Goal: Information Seeking & Learning: Learn about a topic

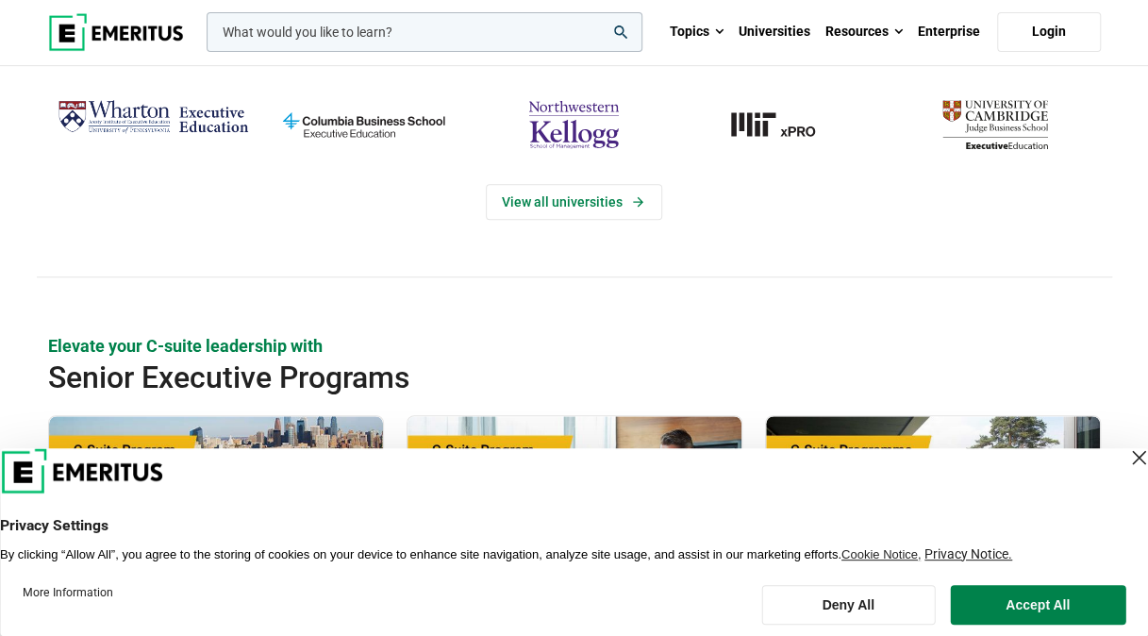
scroll to position [472, 0]
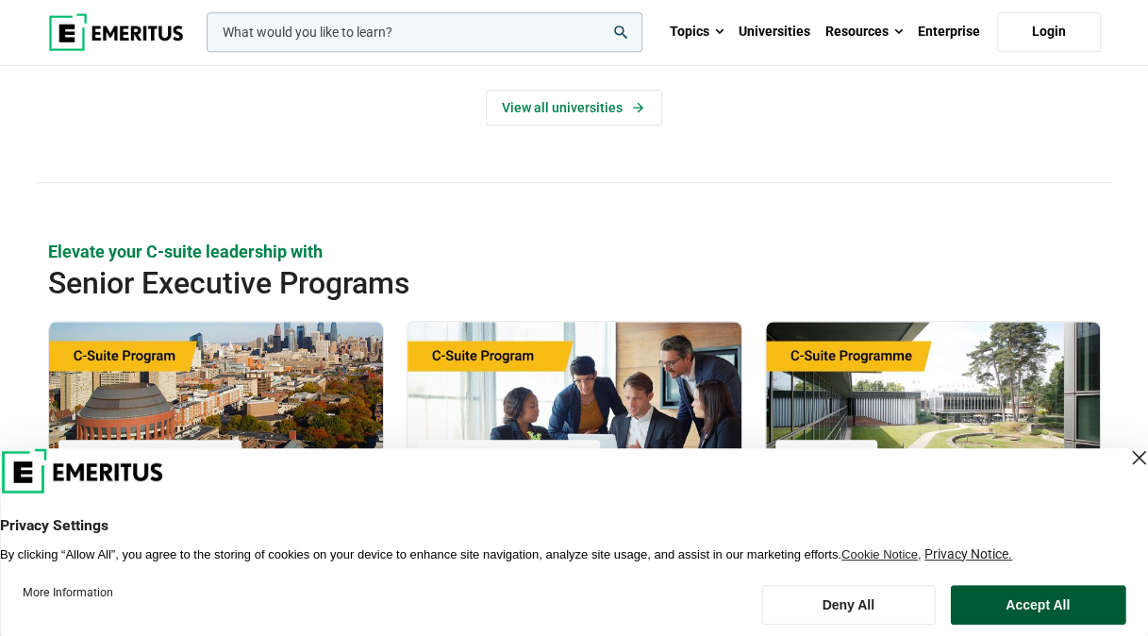
click at [1059, 598] on button "Accept All" at bounding box center [1037, 605] width 175 height 40
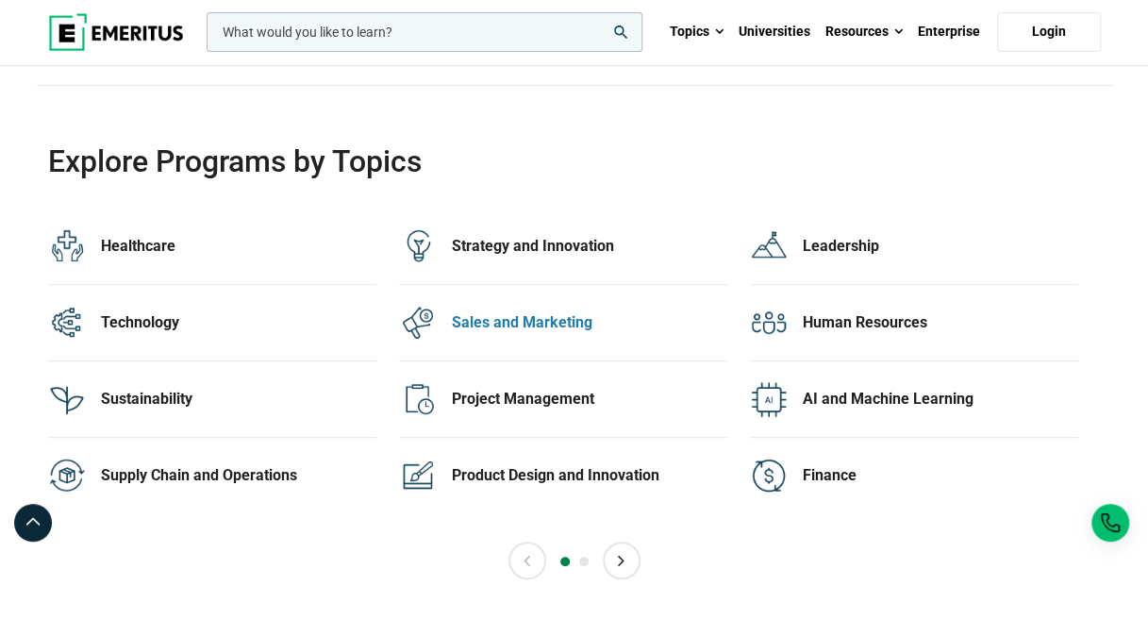
scroll to position [3774, 0]
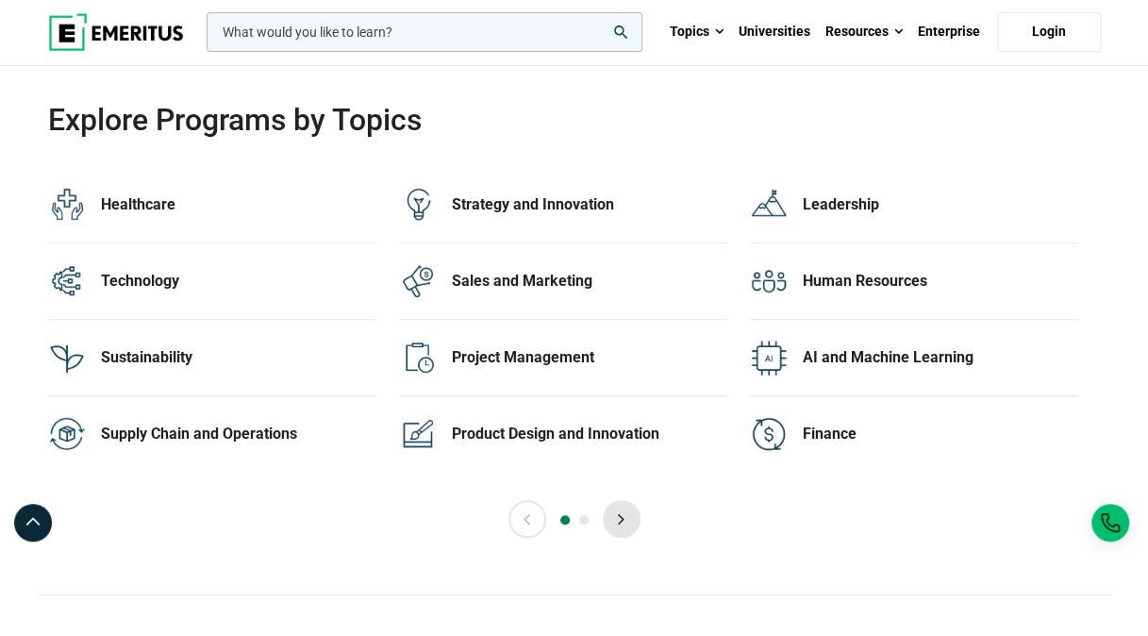
click at [625, 508] on button "Next" at bounding box center [622, 519] width 38 height 38
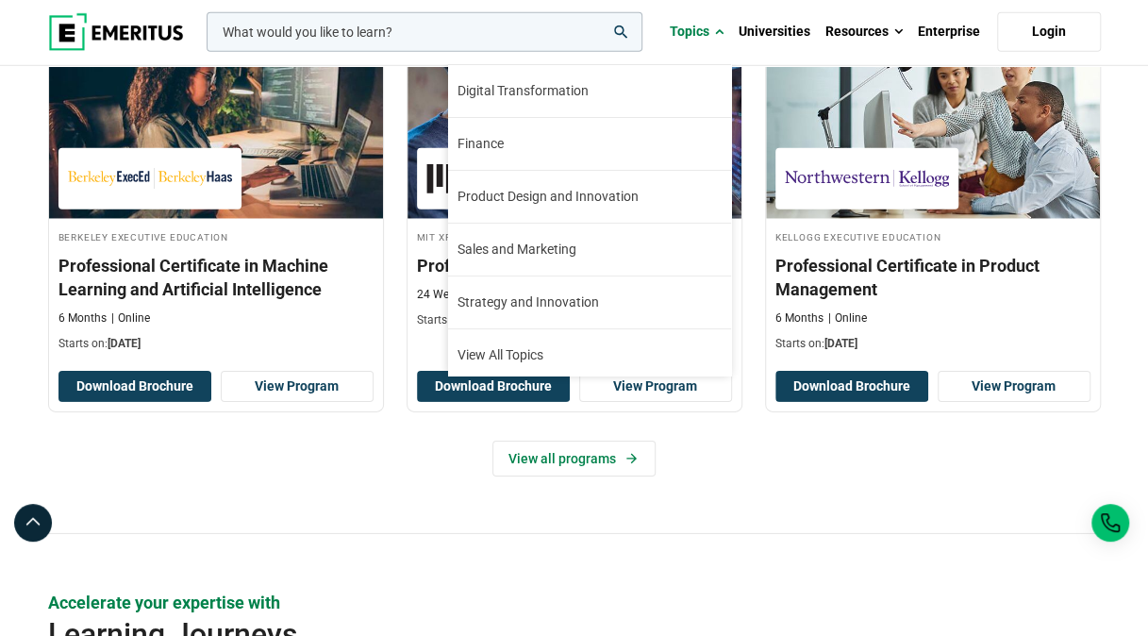
scroll to position [213, 0]
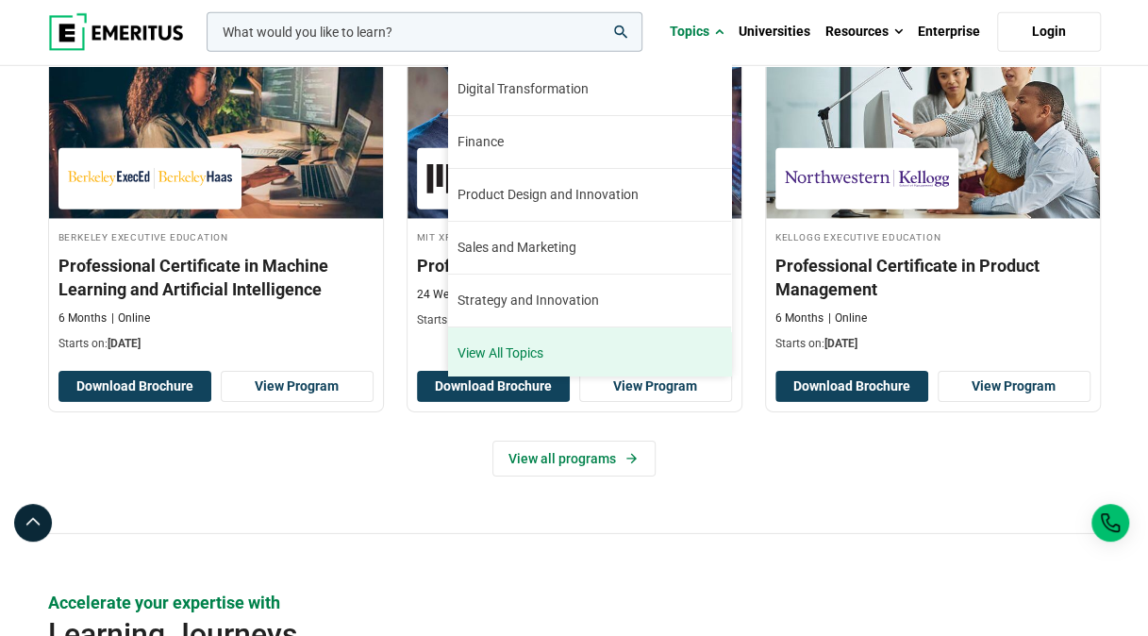
click at [516, 351] on link "View All Topics" at bounding box center [589, 353] width 283 height 52
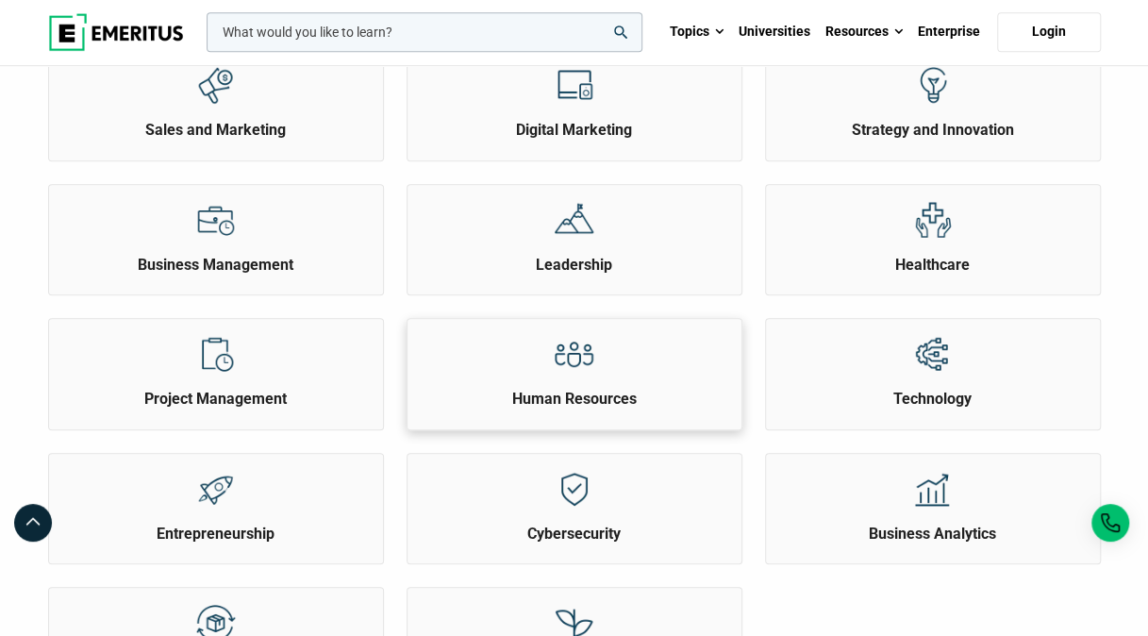
scroll to position [566, 0]
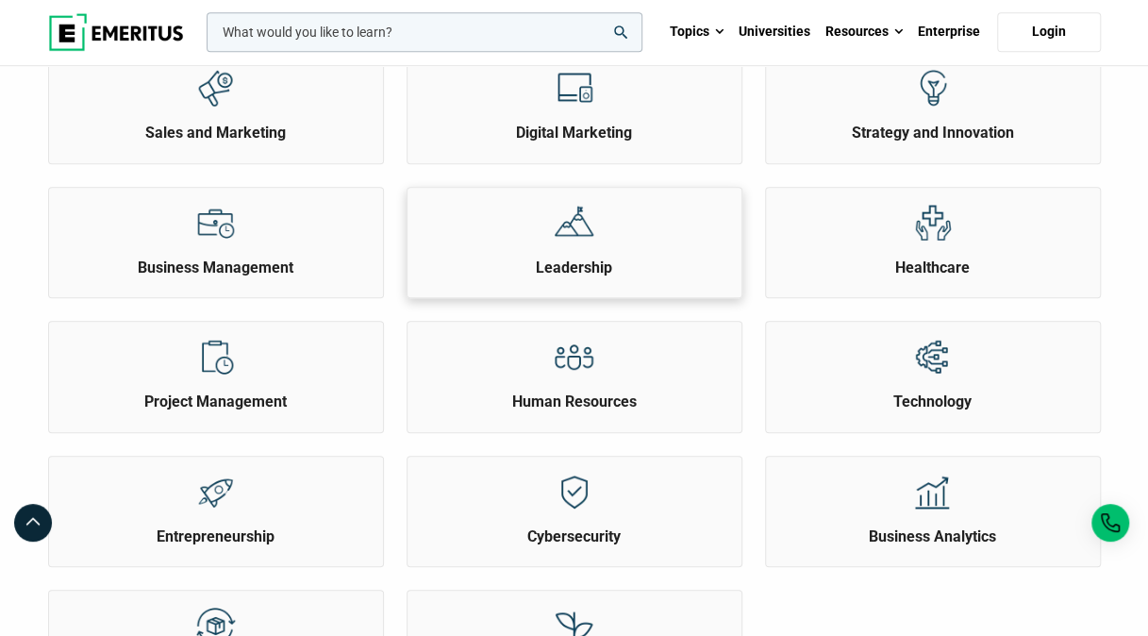
click at [581, 268] on h2 "Leadership" at bounding box center [574, 268] width 325 height 21
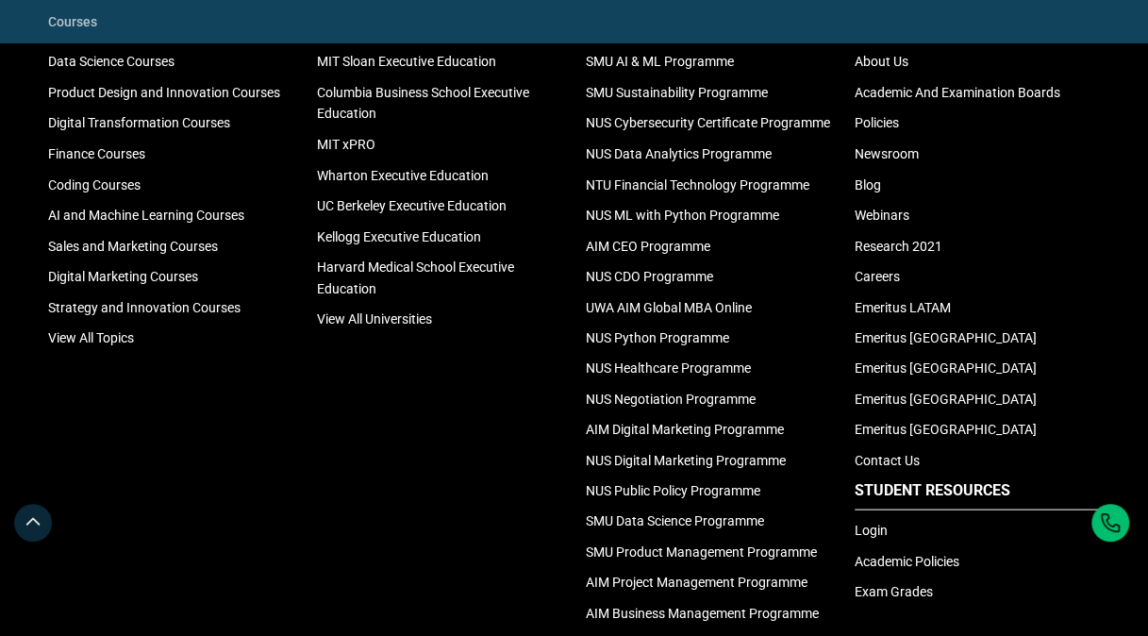
scroll to position [4906, 0]
